Goal: Task Accomplishment & Management: Complete application form

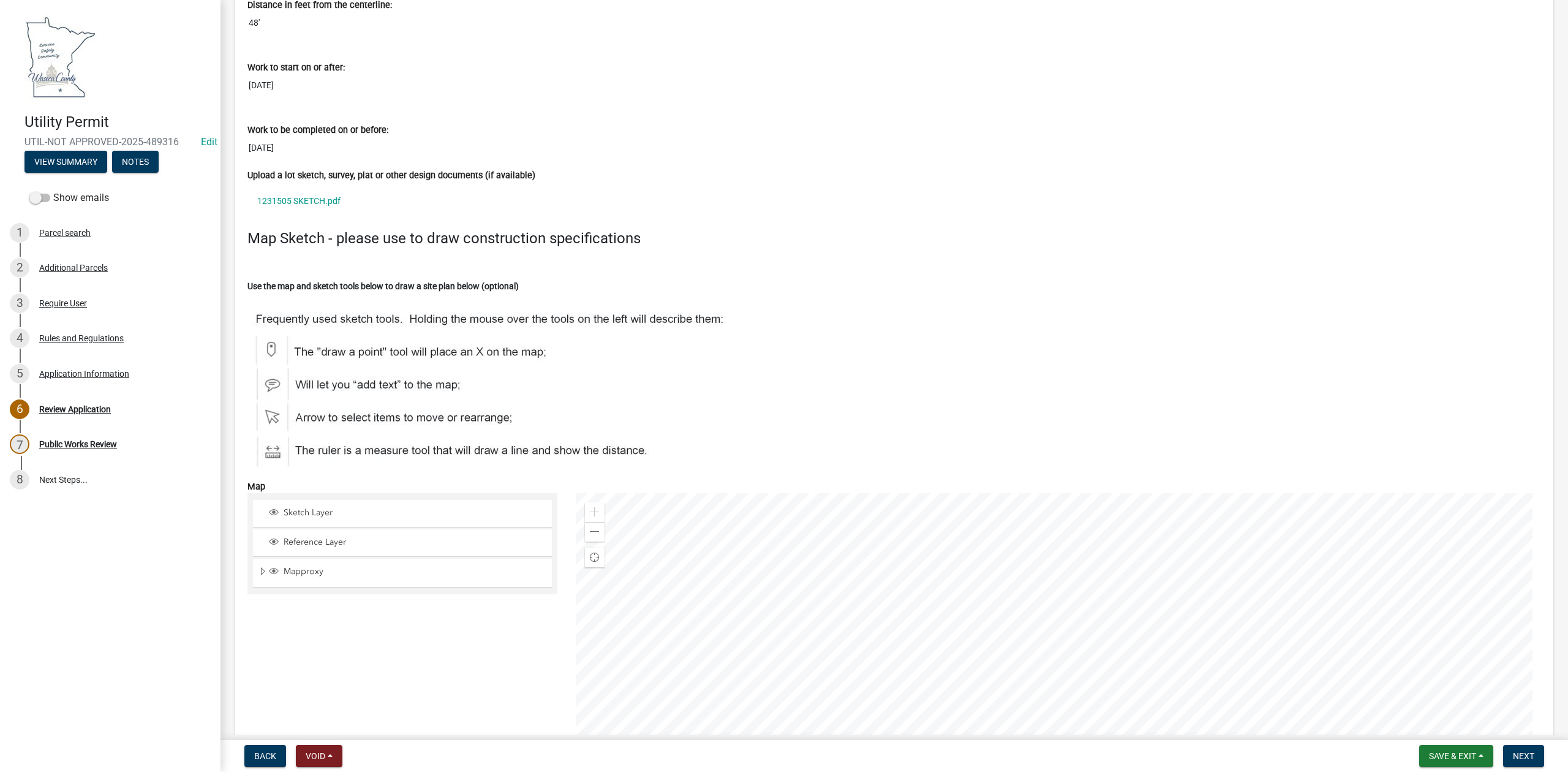
scroll to position [3758, 0]
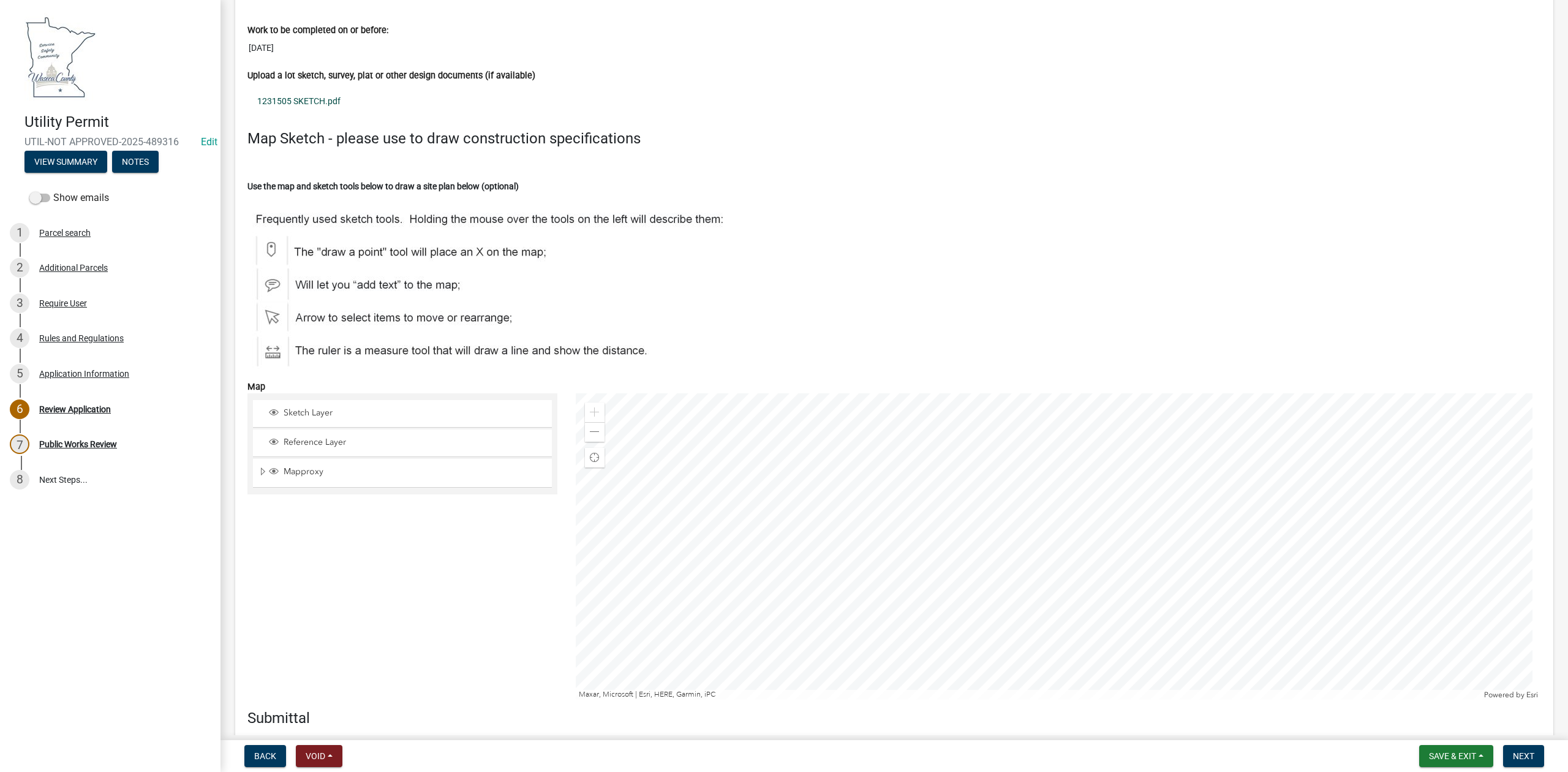
click at [304, 108] on link "1231505 SKETCH.pdf" at bounding box center [893, 101] width 1293 height 28
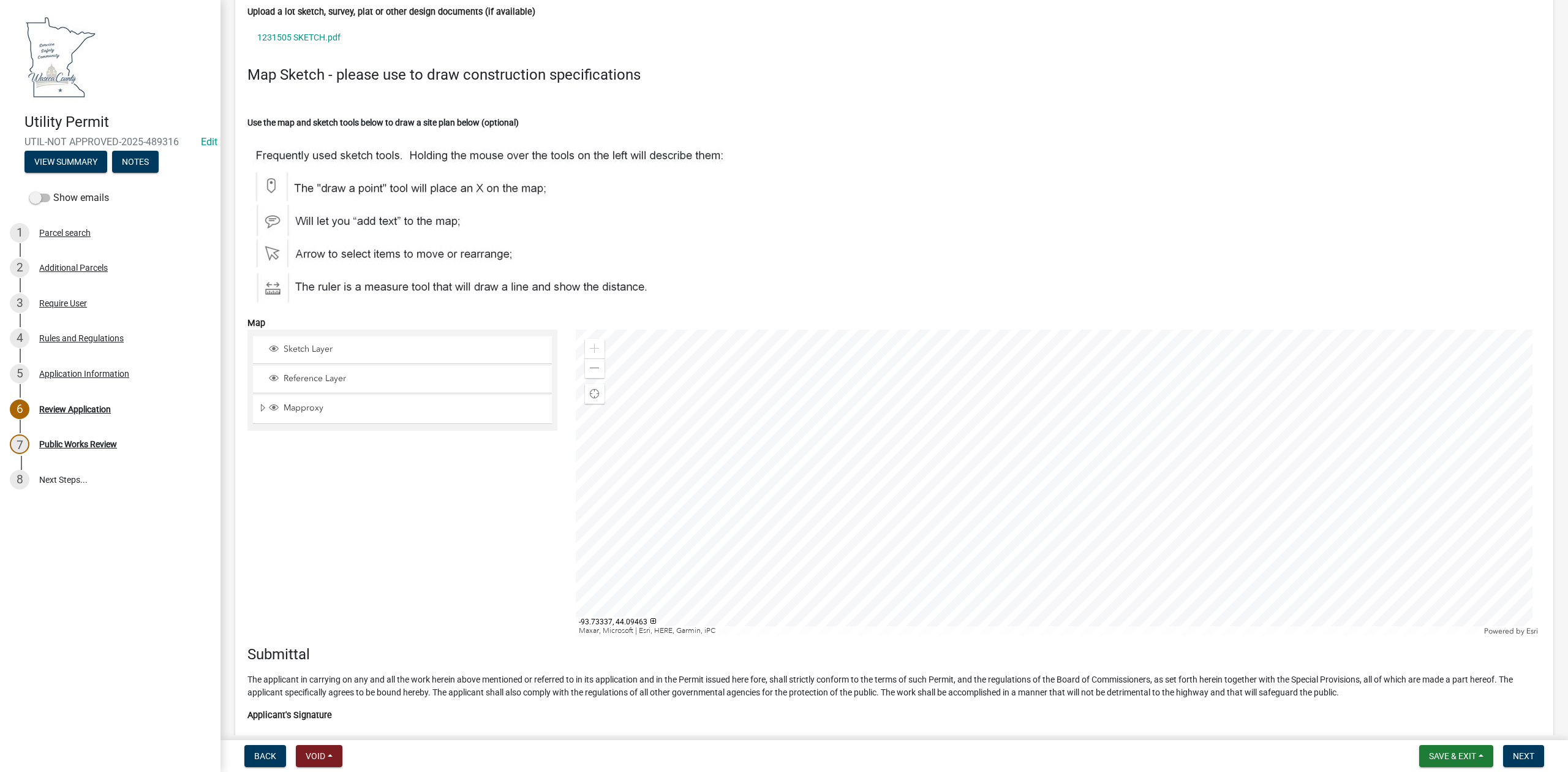
scroll to position [3839, 0]
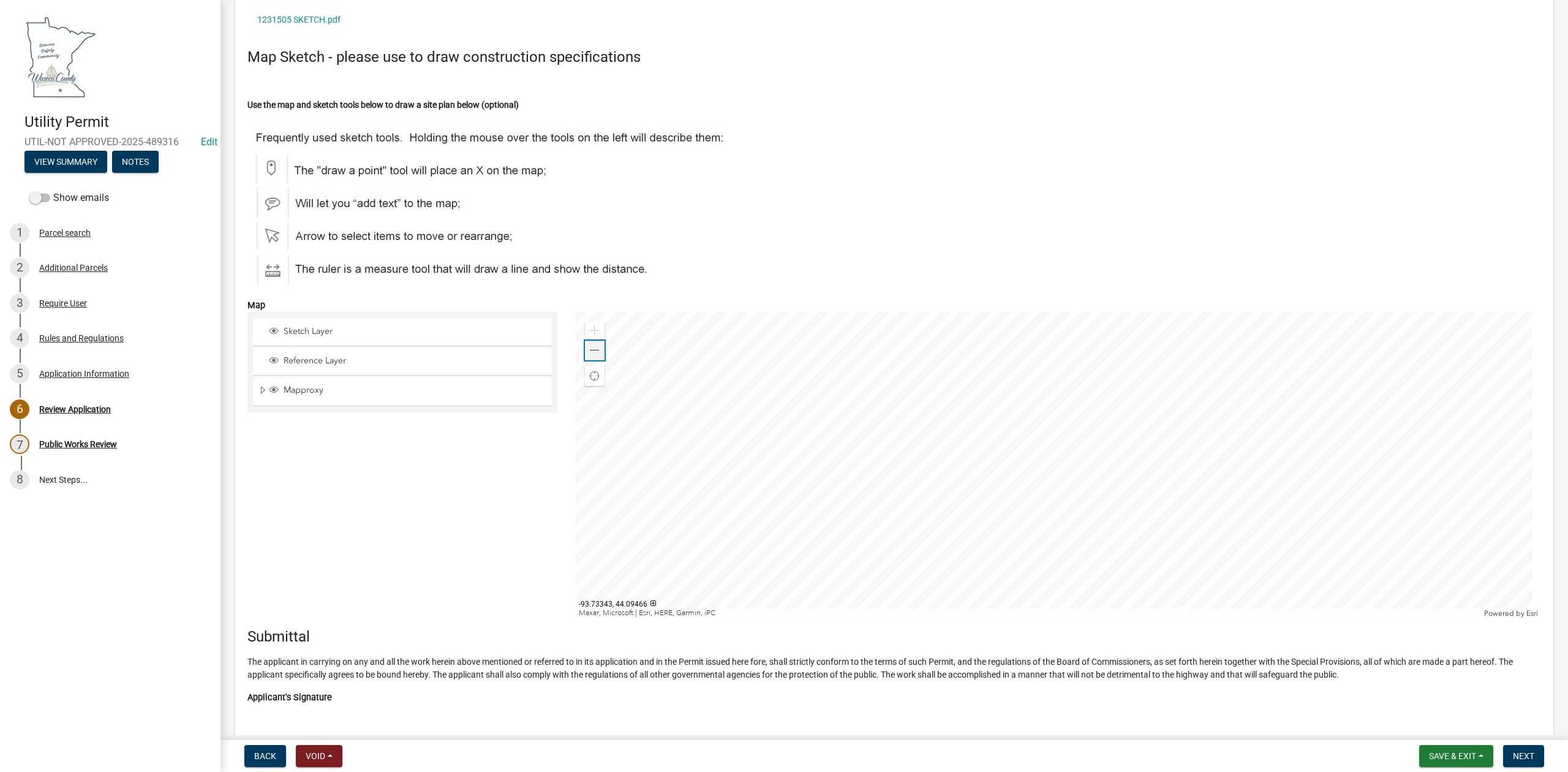
click at [590, 356] on span at bounding box center [594, 350] width 10 height 10
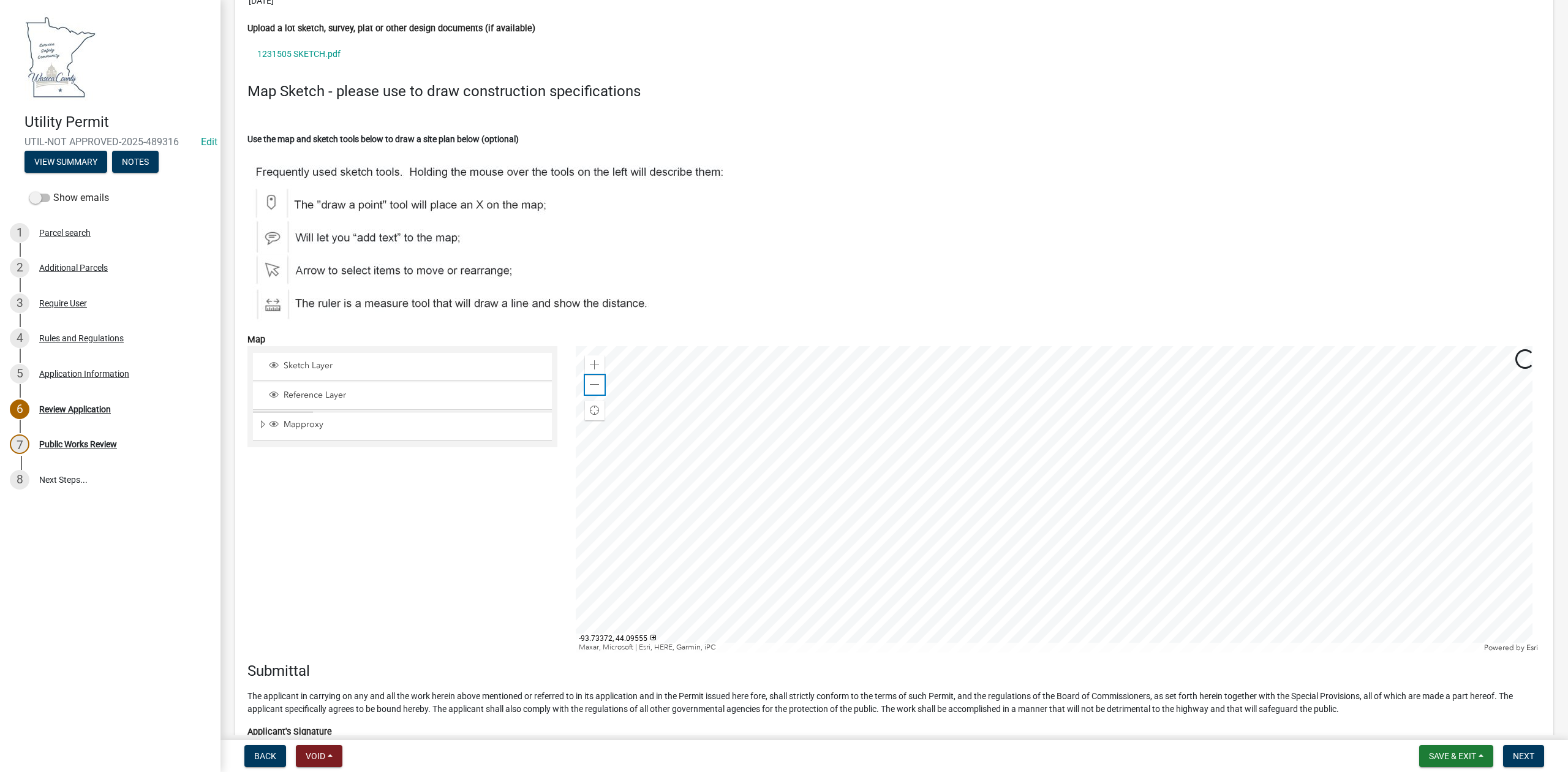
scroll to position [4099, 0]
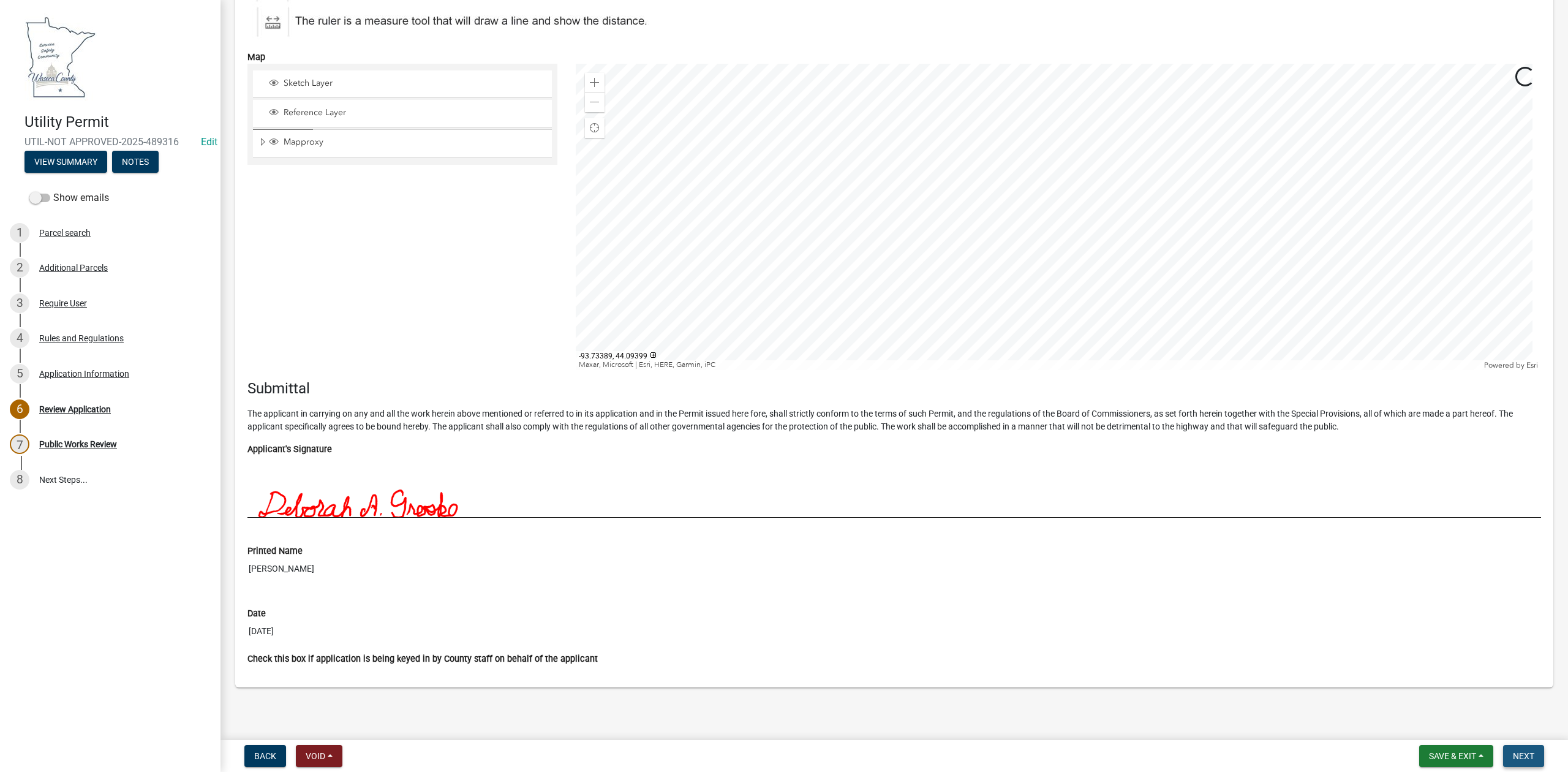
click at [1524, 751] on span "Next" at bounding box center [1523, 756] width 22 height 10
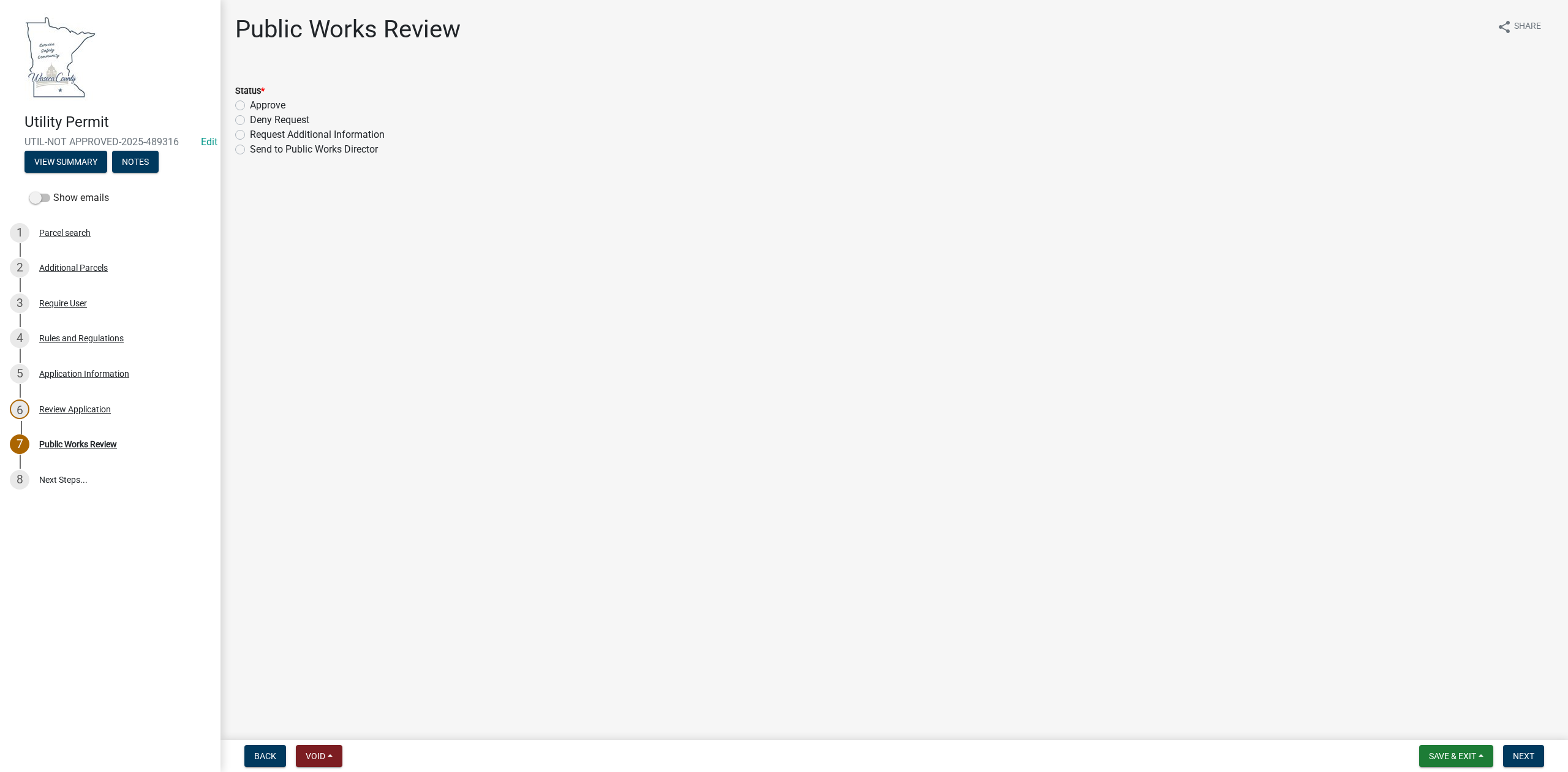
click at [250, 104] on label "Approve" at bounding box center [268, 105] width 36 height 15
click at [250, 104] on input "Approve" at bounding box center [254, 102] width 8 height 8
radio input "true"
click at [1527, 761] on button "Next" at bounding box center [1523, 756] width 41 height 22
